Goal: Information Seeking & Learning: Check status

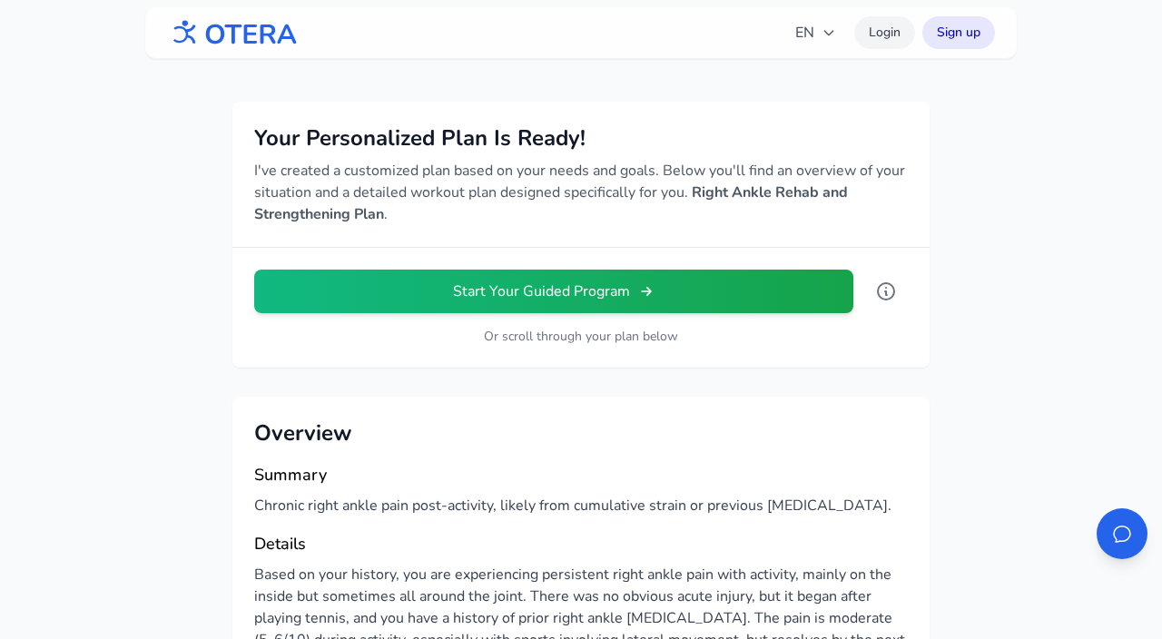
click at [887, 31] on link "Login" at bounding box center [884, 32] width 61 height 33
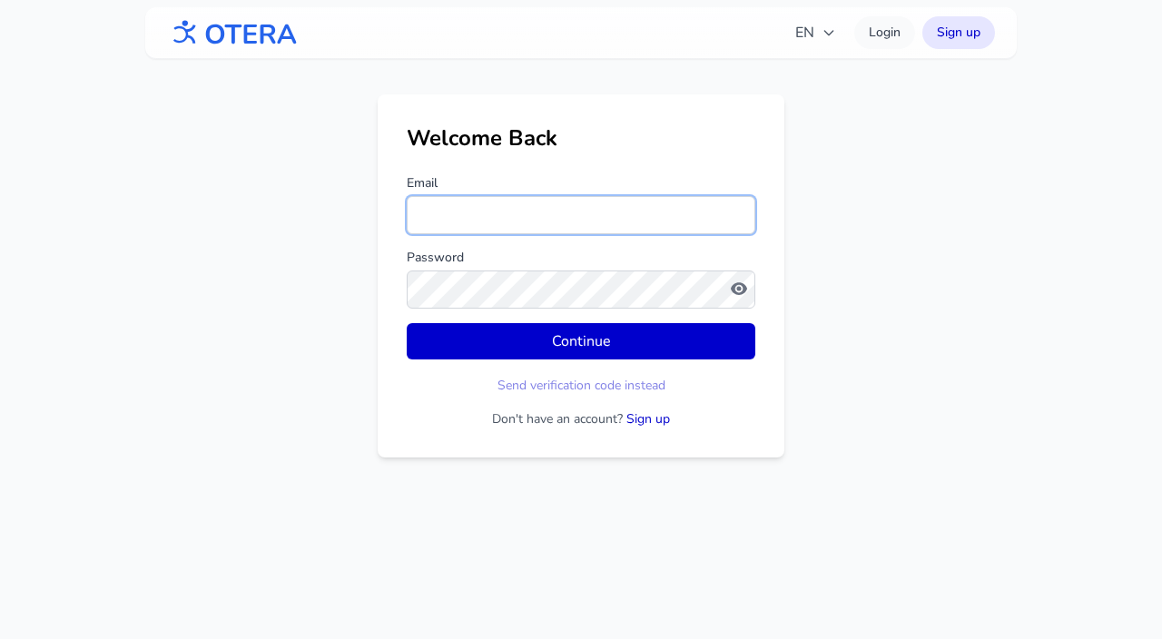
click at [565, 225] on input "Email" at bounding box center [581, 215] width 349 height 38
click at [425, 207] on input "Email" at bounding box center [581, 215] width 349 height 38
type input "**********"
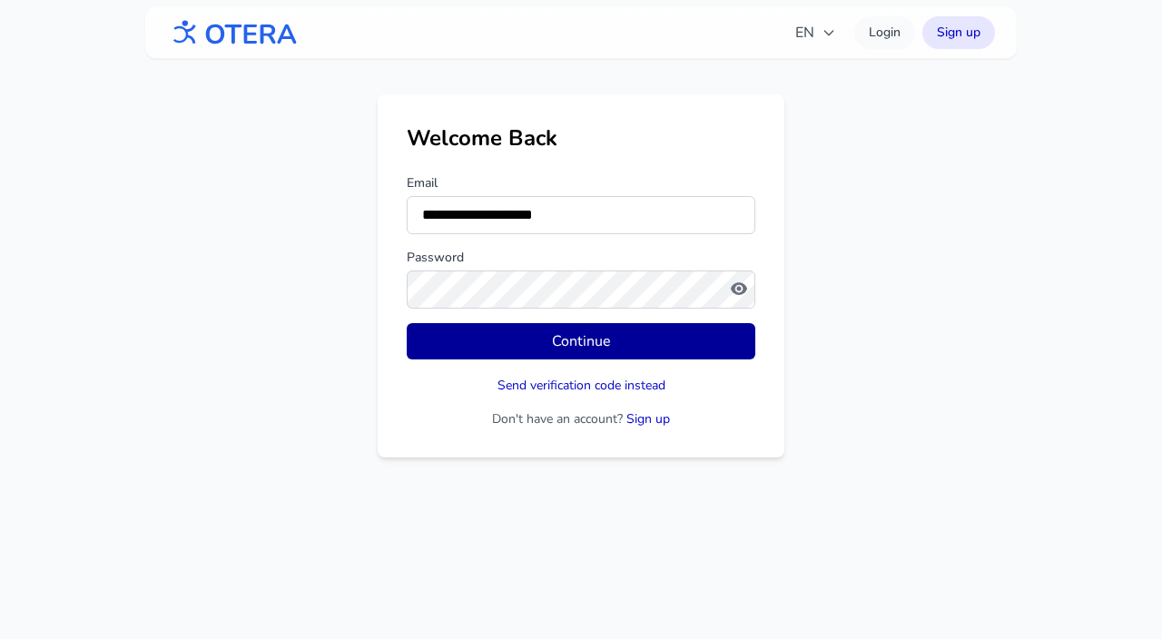
click at [570, 344] on button "Continue" at bounding box center [581, 341] width 349 height 36
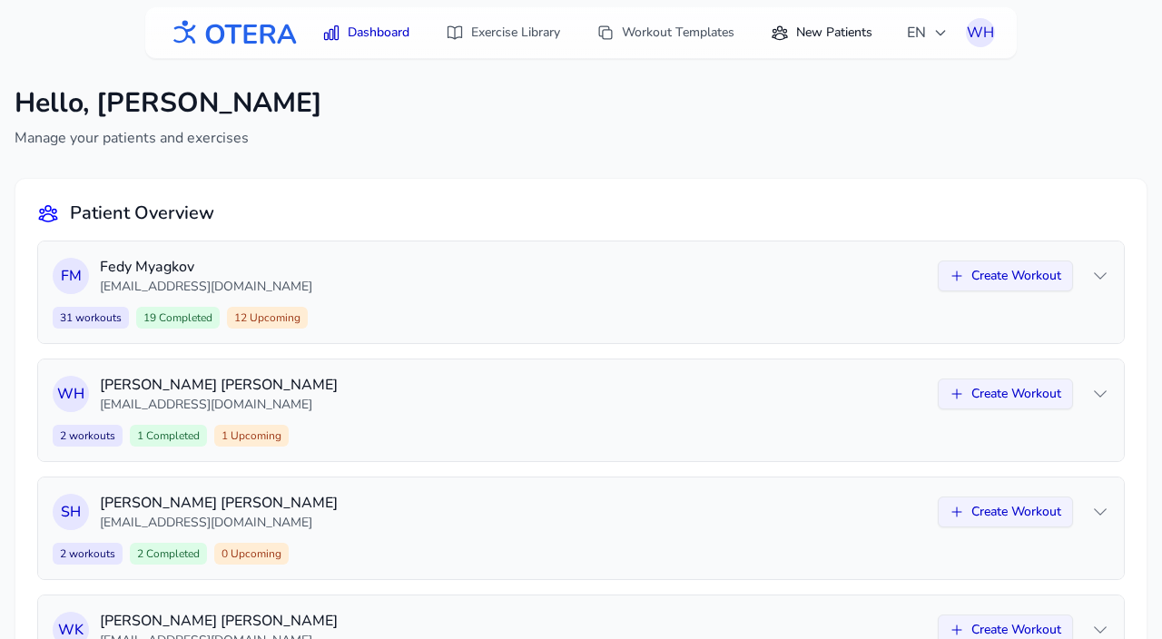
click at [827, 31] on link "New Patients" at bounding box center [821, 32] width 123 height 33
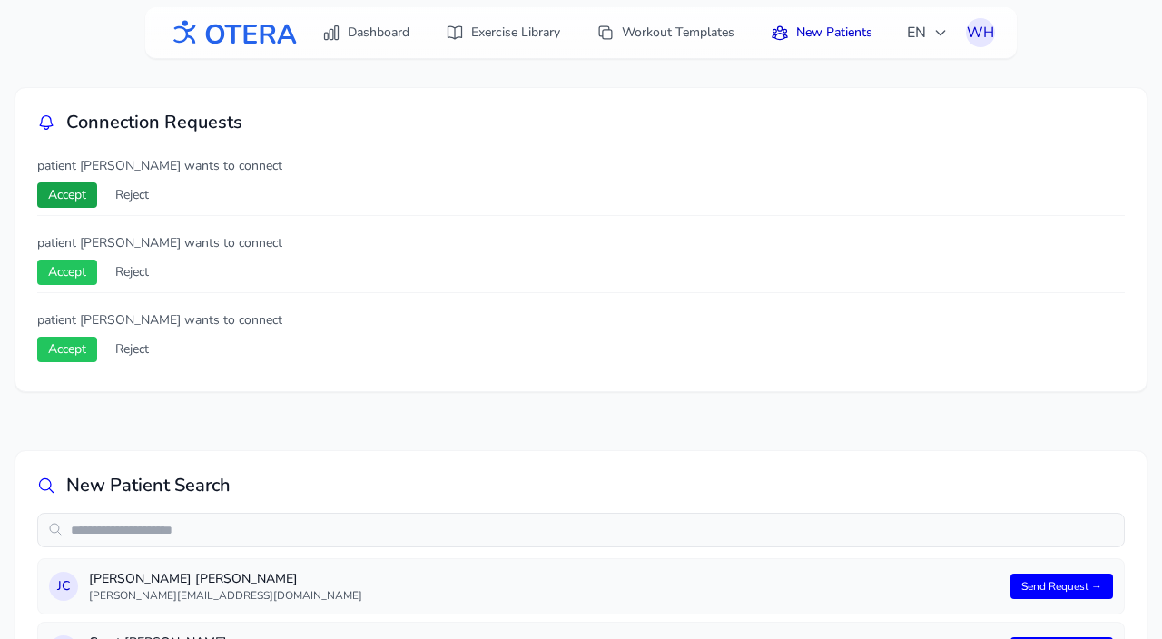
click at [57, 196] on button "Accept" at bounding box center [67, 194] width 60 height 25
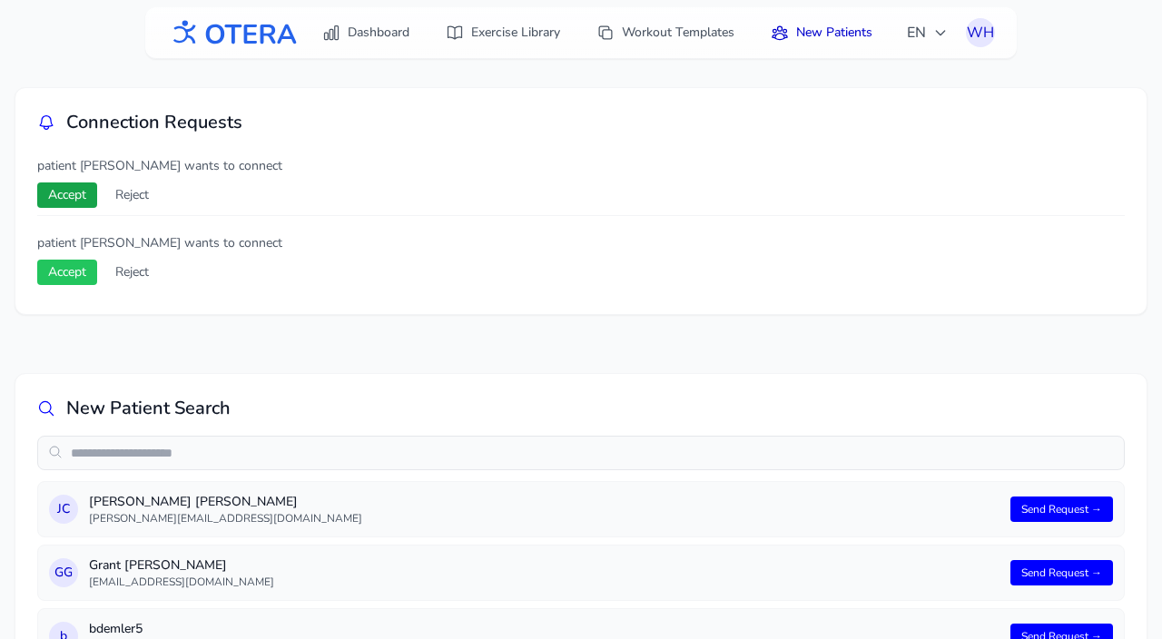
click at [61, 196] on button "Accept" at bounding box center [67, 194] width 60 height 25
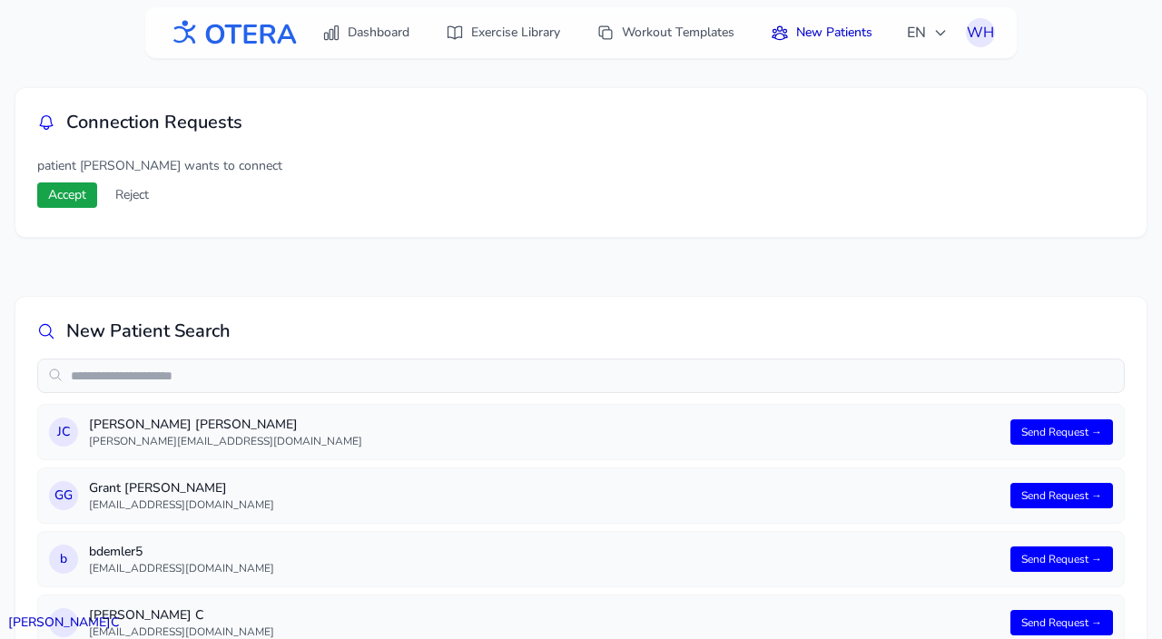
click at [60, 199] on button "Accept" at bounding box center [67, 194] width 60 height 25
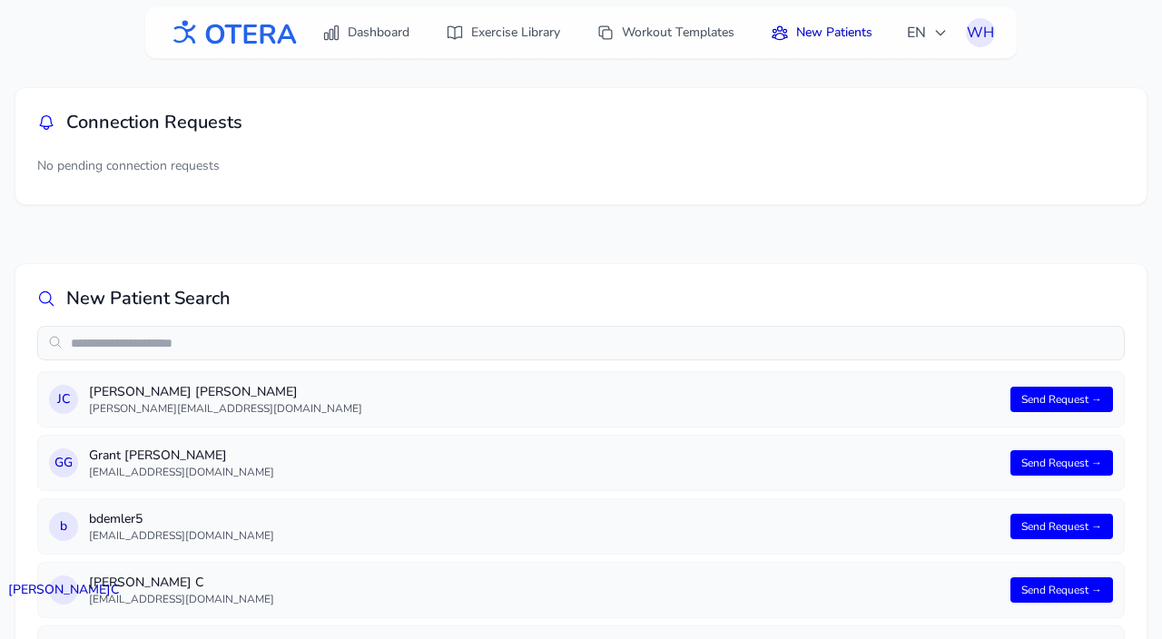
click at [258, 22] on img at bounding box center [232, 33] width 131 height 41
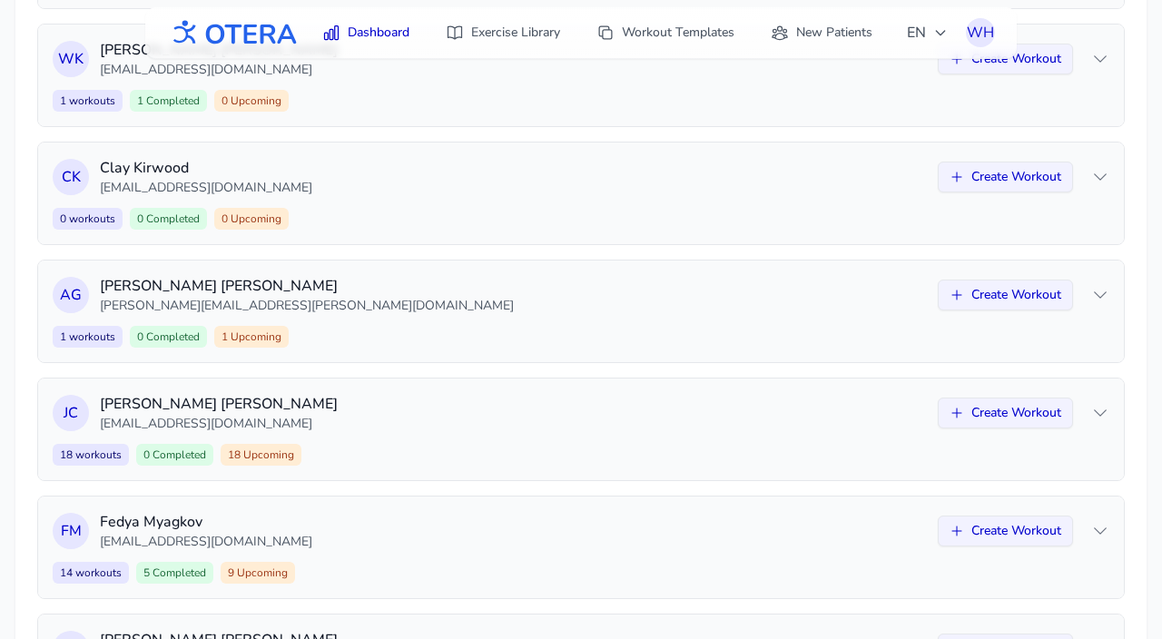
scroll to position [701, 0]
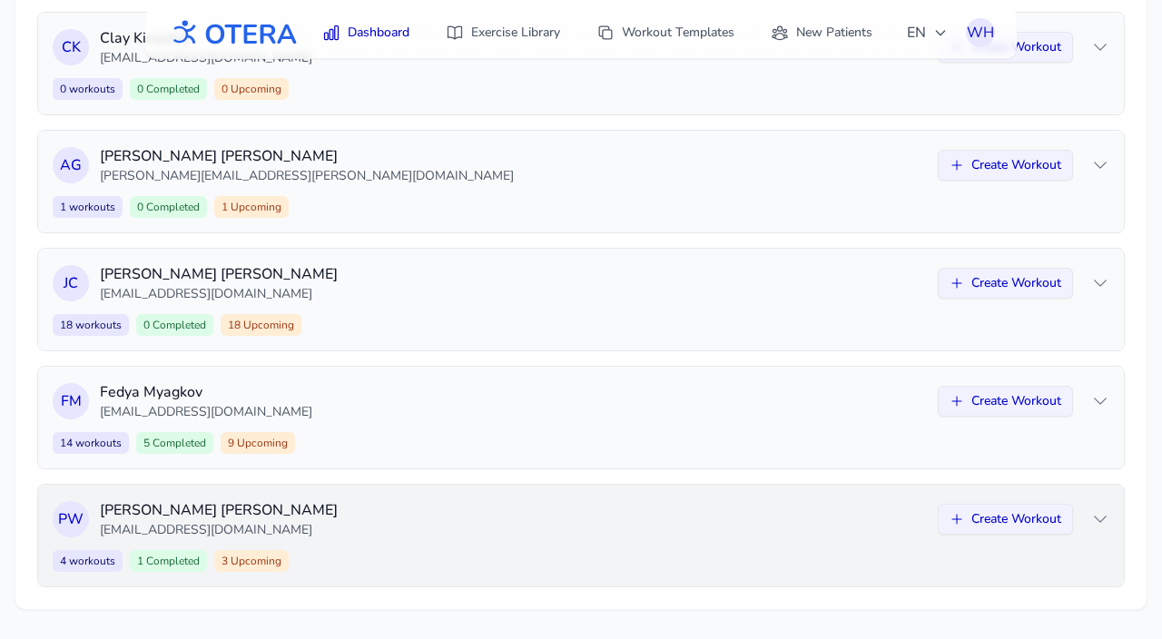
click at [364, 522] on p "[EMAIL_ADDRESS][DOMAIN_NAME]" at bounding box center [513, 530] width 827 height 18
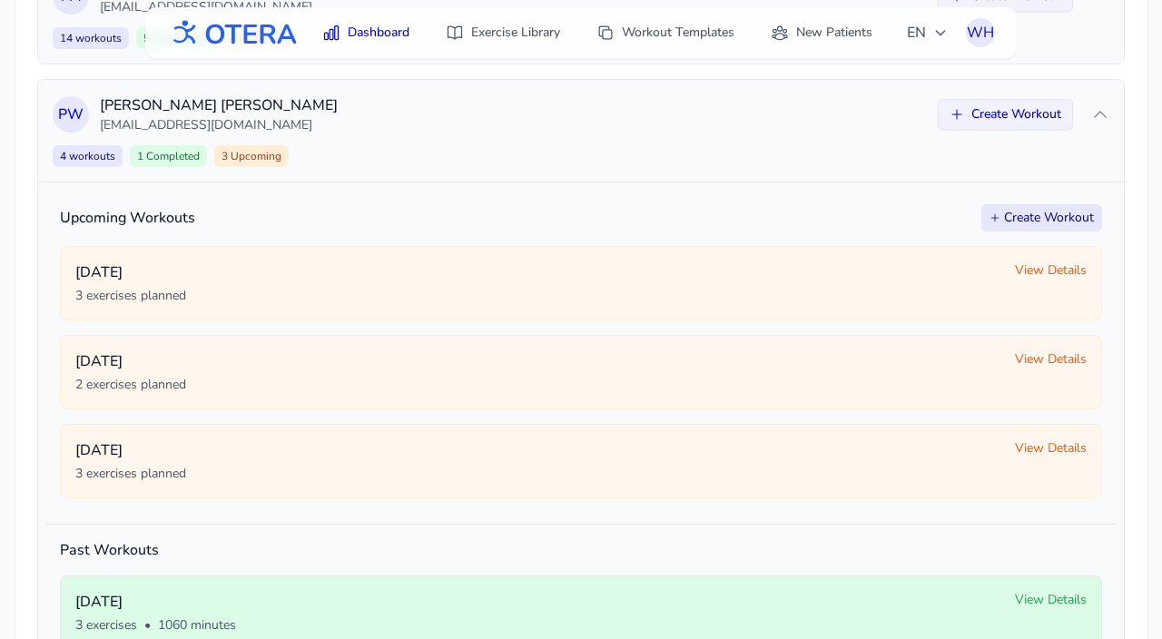
scroll to position [1108, 0]
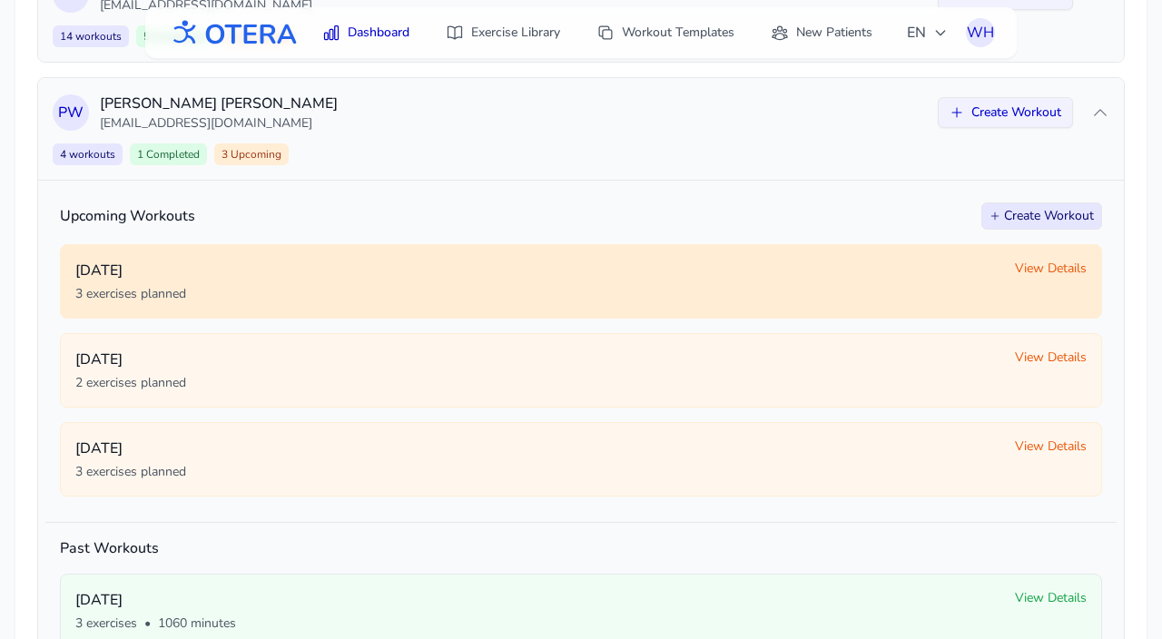
click at [1050, 281] on div "[DATE] 3 exercises planned View Details" at bounding box center [580, 282] width 1011 height 44
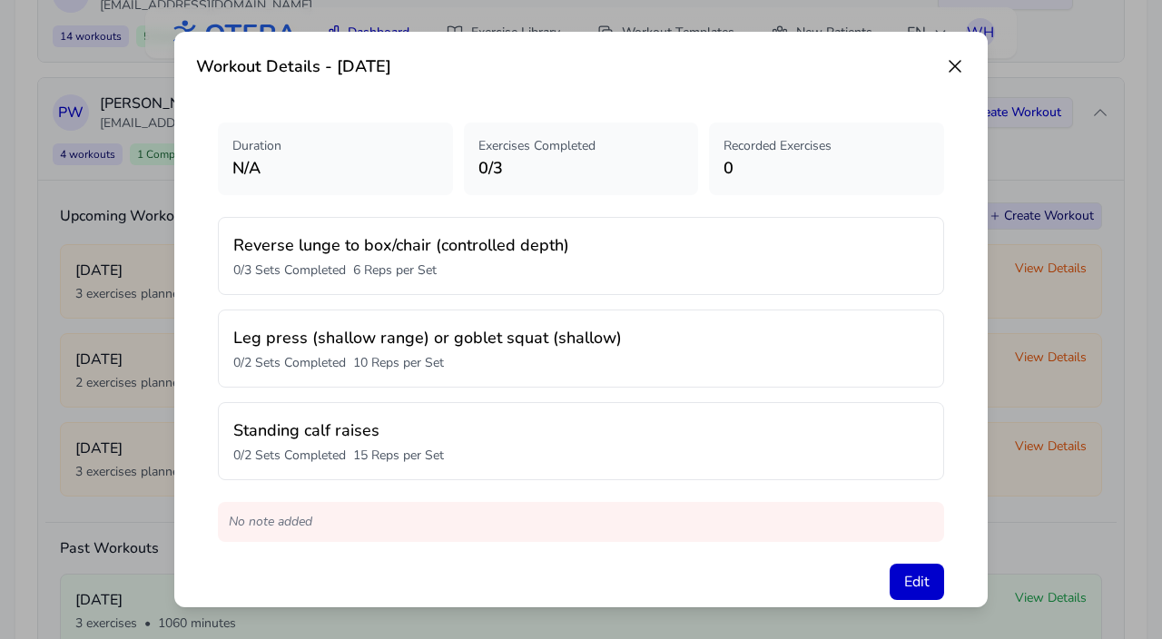
click at [957, 59] on icon at bounding box center [955, 66] width 22 height 22
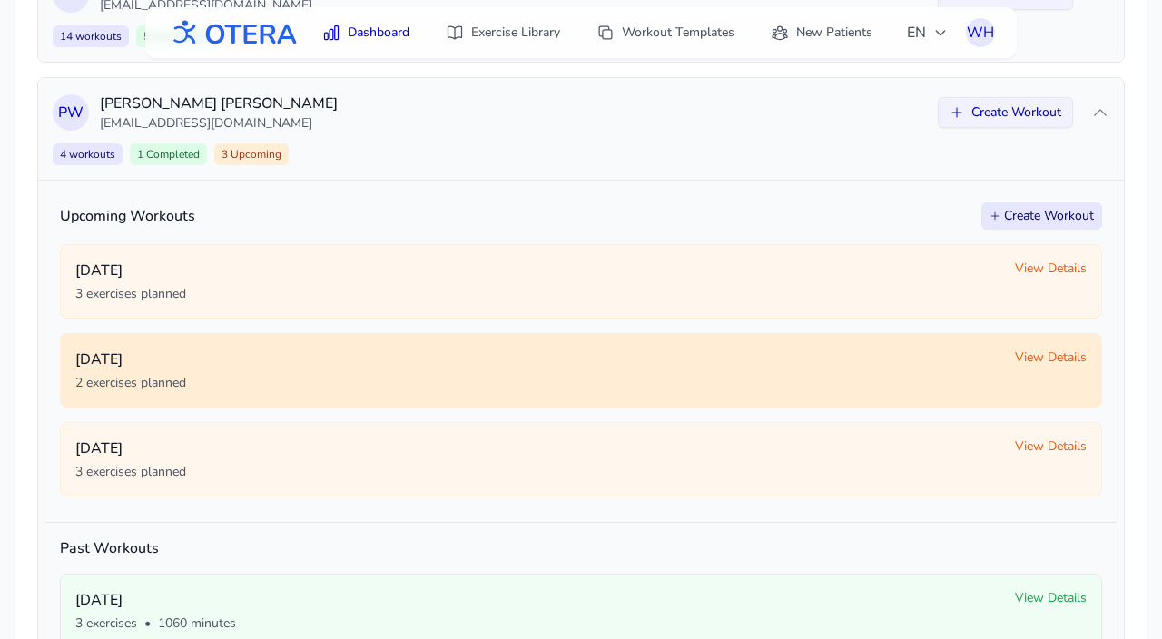
click at [1028, 360] on span "View Details" at bounding box center [1051, 358] width 72 height 18
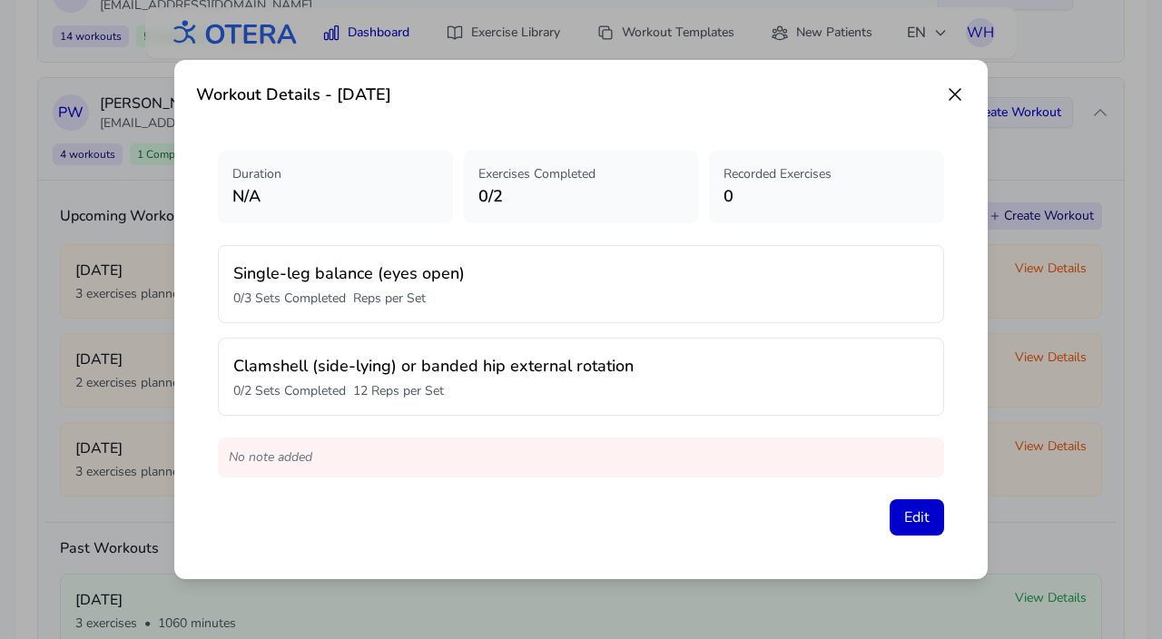
click at [957, 94] on icon at bounding box center [955, 95] width 22 height 22
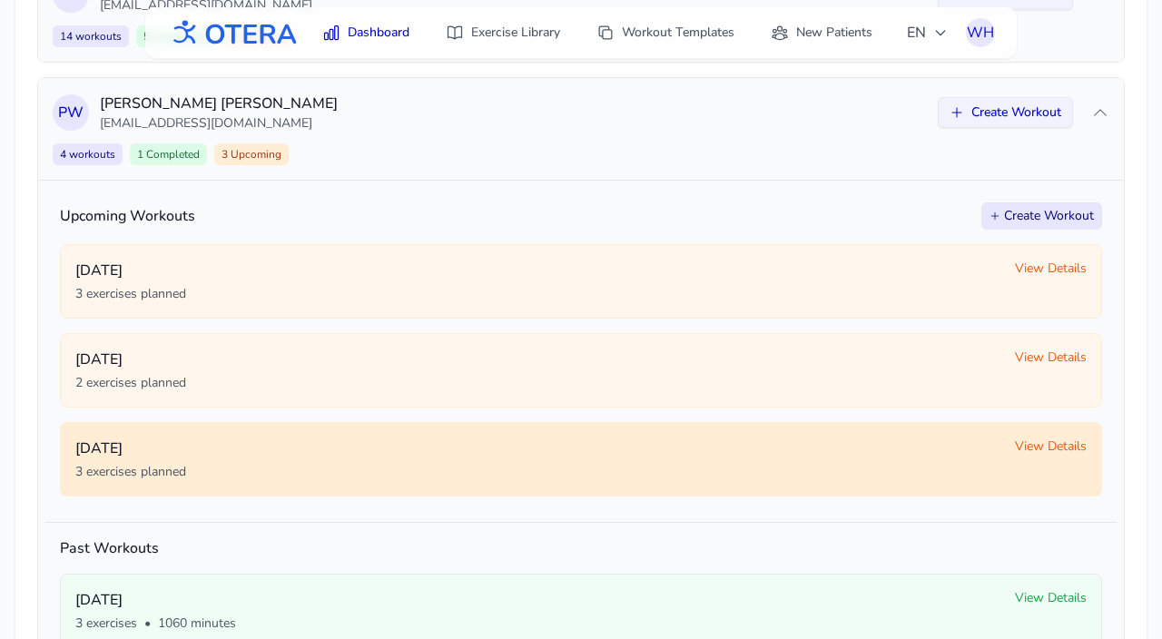
click at [1044, 453] on span "View Details" at bounding box center [1051, 447] width 72 height 18
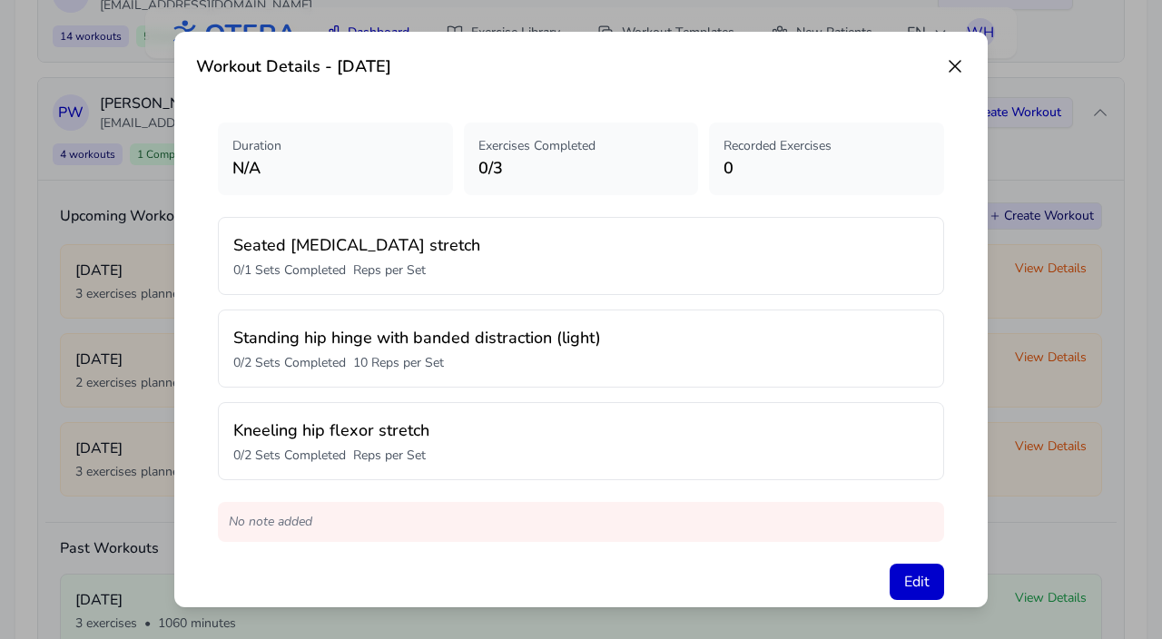
click at [961, 63] on icon at bounding box center [955, 66] width 22 height 22
